Goal: Task Accomplishment & Management: Manage account settings

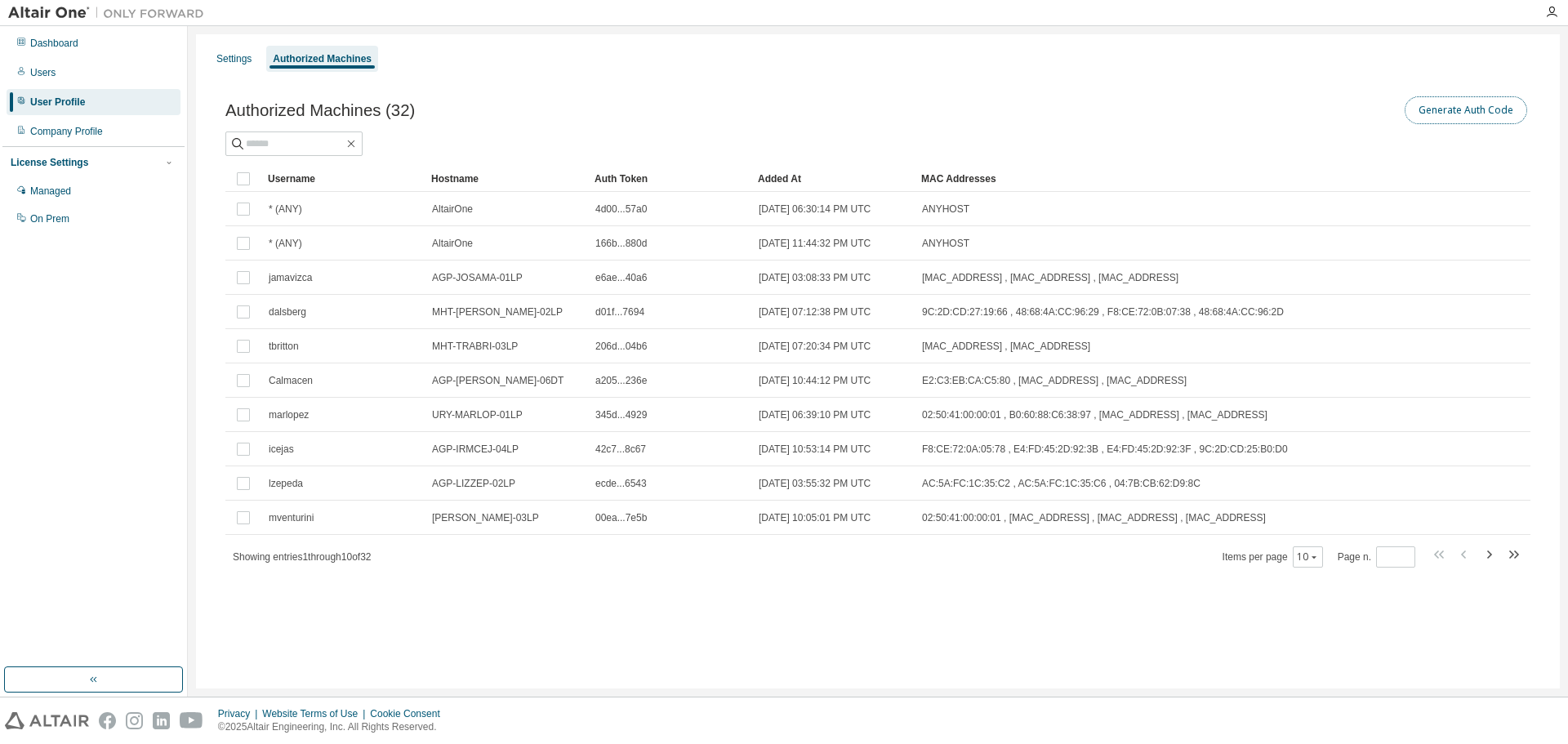
click at [1471, 103] on button "Generate Auth Code" at bounding box center [1466, 110] width 122 height 28
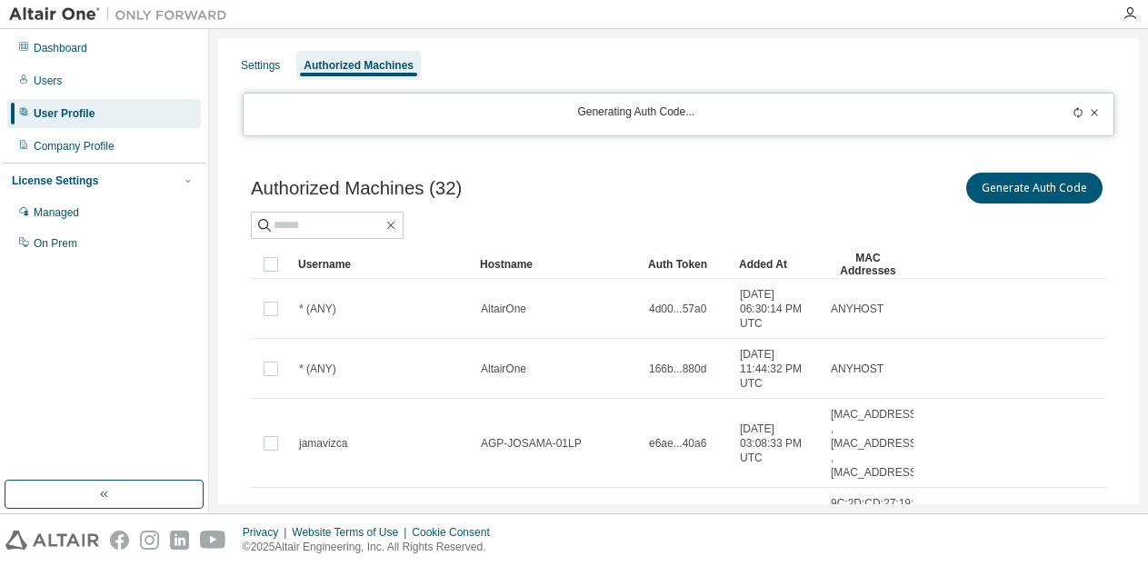
click at [1072, 110] on icon at bounding box center [1077, 112] width 11 height 11
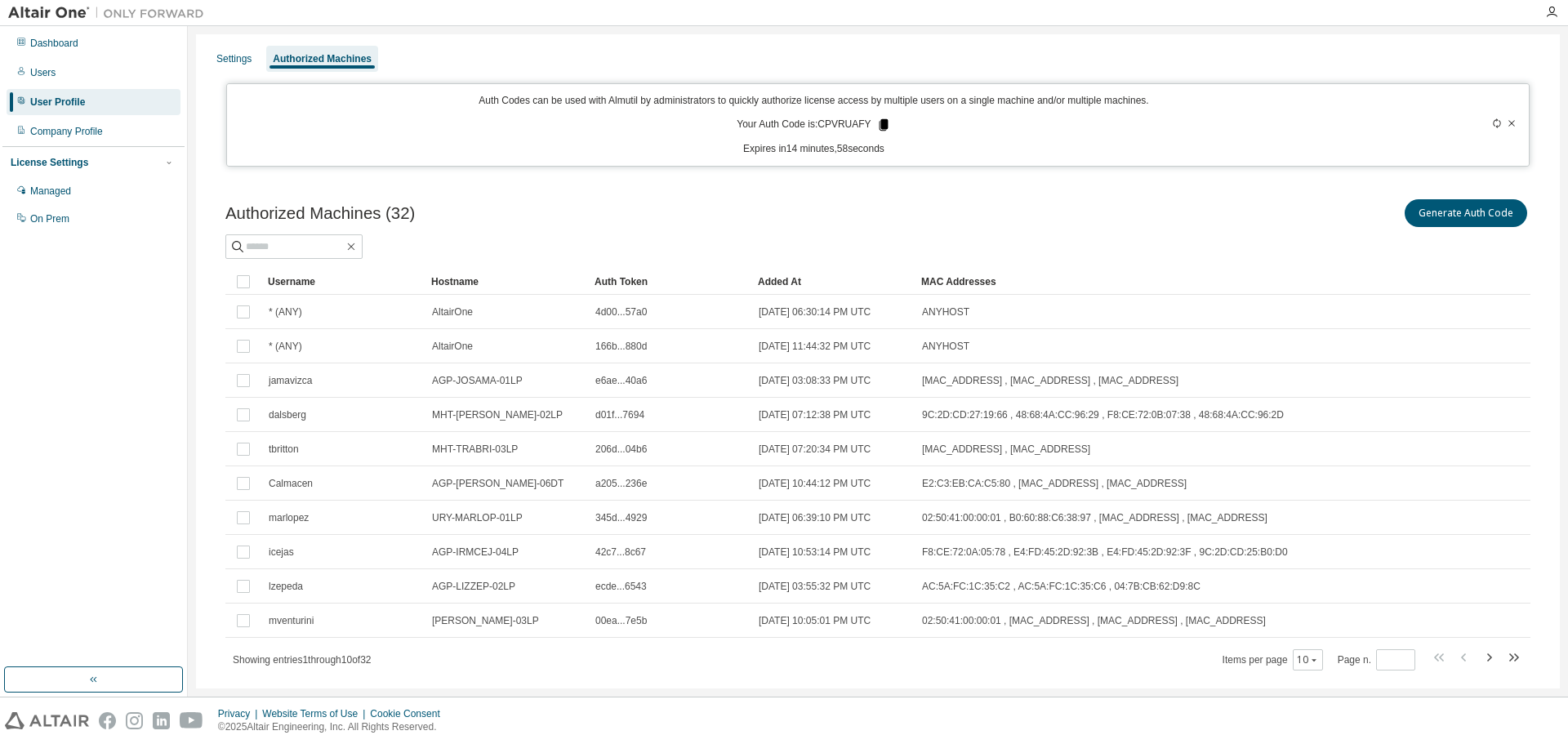
click at [879, 123] on icon at bounding box center [883, 125] width 9 height 12
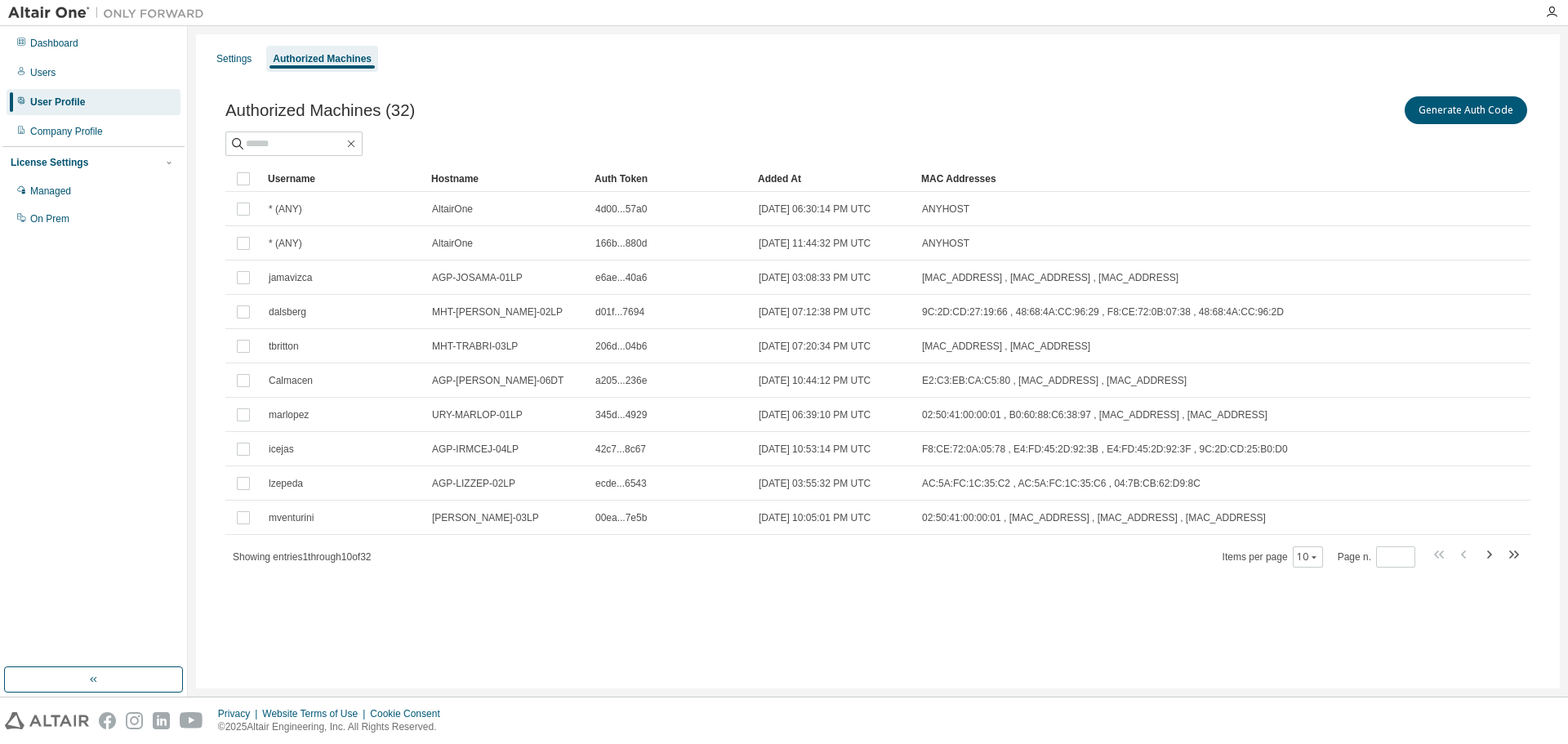
drag, startPoint x: 312, startPoint y: 57, endPoint x: 410, endPoint y: 120, distance: 116.5
click at [312, 57] on div "Authorized Machines" at bounding box center [322, 58] width 99 height 13
click at [1555, 20] on div at bounding box center [1551, 12] width 32 height 24
click at [1555, 11] on icon "button" at bounding box center [1551, 12] width 13 height 13
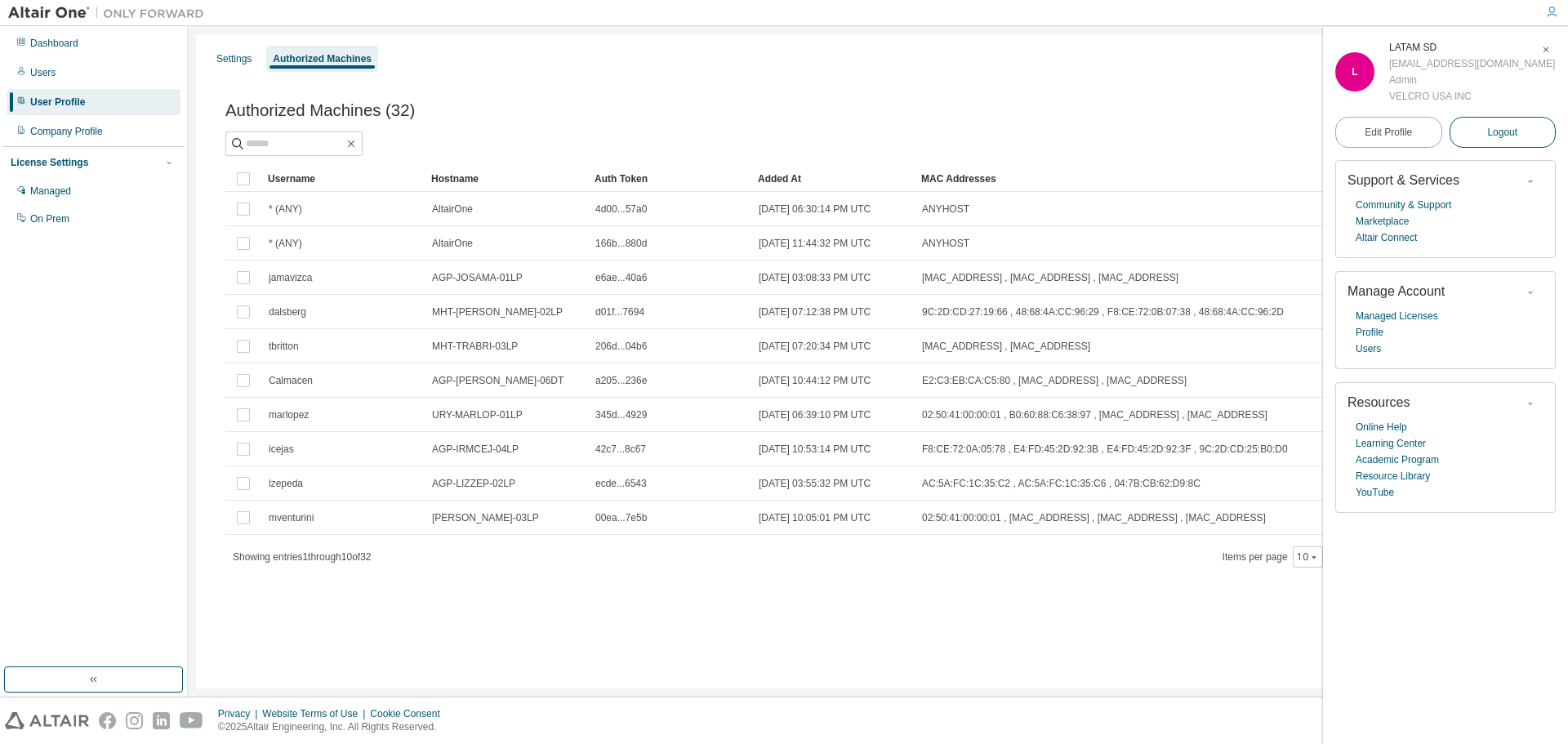
click at [1525, 128] on button "Logout" at bounding box center [1502, 132] width 107 height 31
